Goal: Task Accomplishment & Management: Complete application form

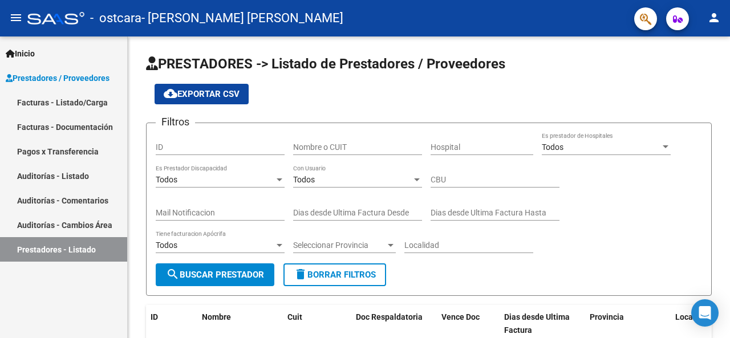
click at [80, 126] on link "Facturas - Documentación" at bounding box center [63, 127] width 127 height 25
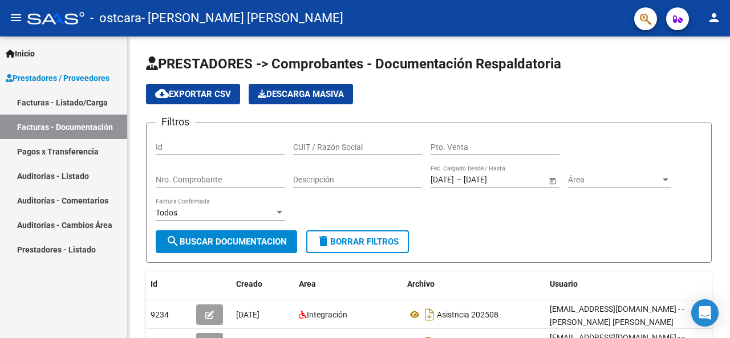
click at [99, 292] on div "Inicio Instructivos Contacto OS Prestadores / Proveedores Facturas - Listado/Ca…" at bounding box center [63, 187] width 127 height 302
click at [698, 85] on div "cloud_download Exportar CSV Descarga Masiva" at bounding box center [428, 94] width 565 height 21
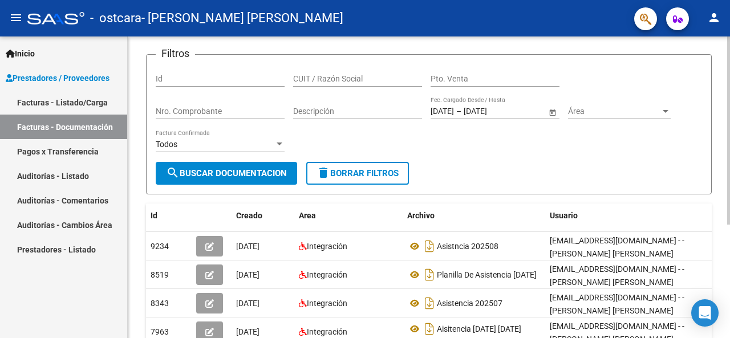
scroll to position [91, 0]
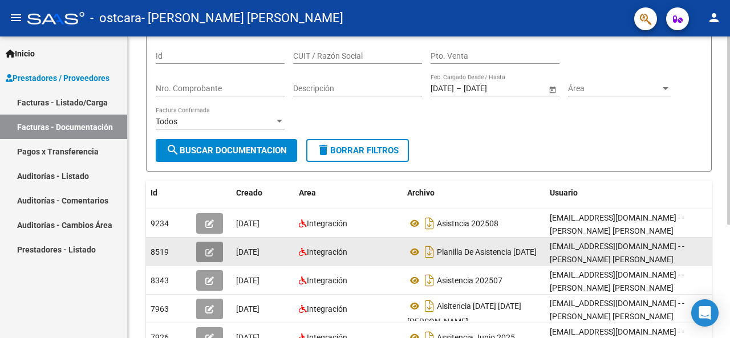
click at [207, 257] on button "button" at bounding box center [209, 252] width 27 height 21
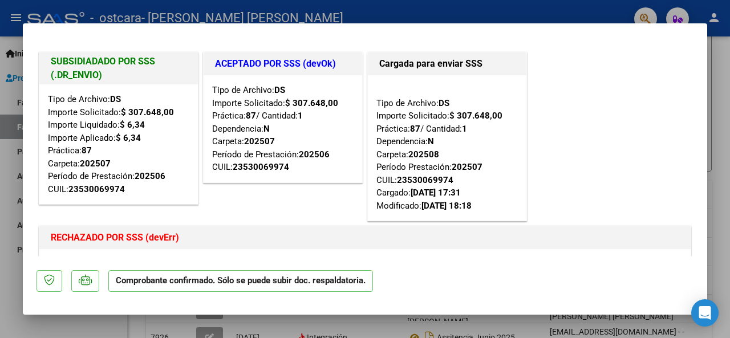
click at [598, 8] on div at bounding box center [365, 169] width 730 height 338
type input "$ 0,00"
